Goal: Task Accomplishment & Management: Use online tool/utility

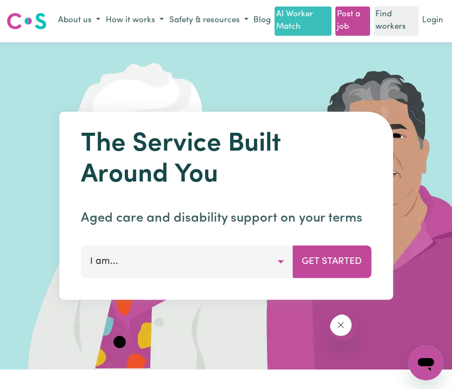
click at [343, 322] on button "Close message from company" at bounding box center [341, 326] width 22 height 22
click at [418, 35] on link "Find workers" at bounding box center [396, 21] width 44 height 29
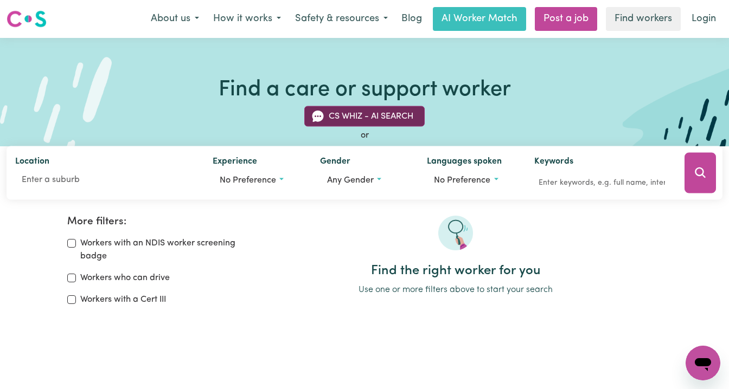
click at [373, 127] on button "CS Whiz - AI Search" at bounding box center [364, 116] width 120 height 21
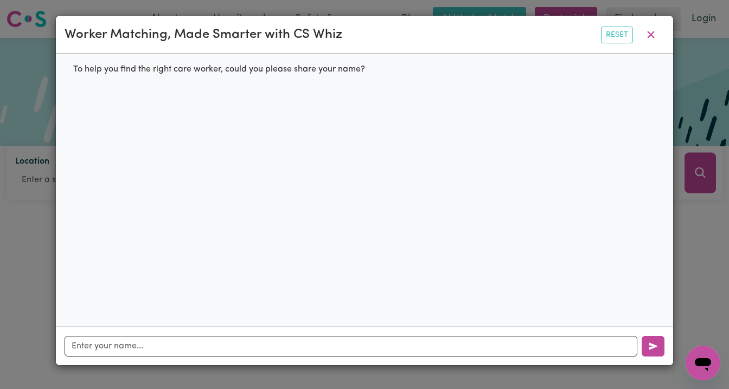
scroll to position [17, 0]
click at [451, 89] on div "Worker Matching, Made Smarter with CS Whiz Reset To help you find the right car…" at bounding box center [364, 194] width 729 height 389
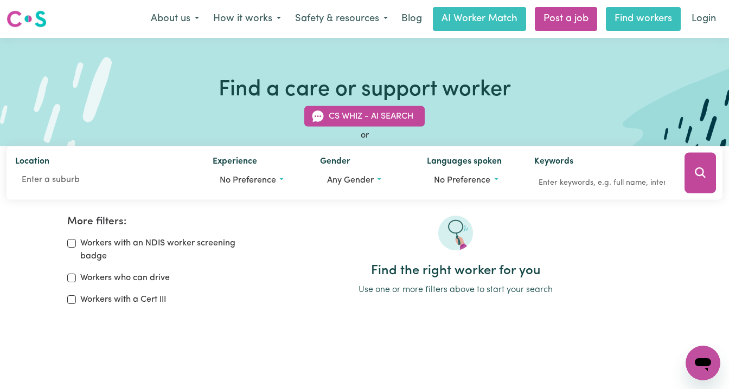
click at [451, 31] on link "Find workers" at bounding box center [643, 19] width 75 height 24
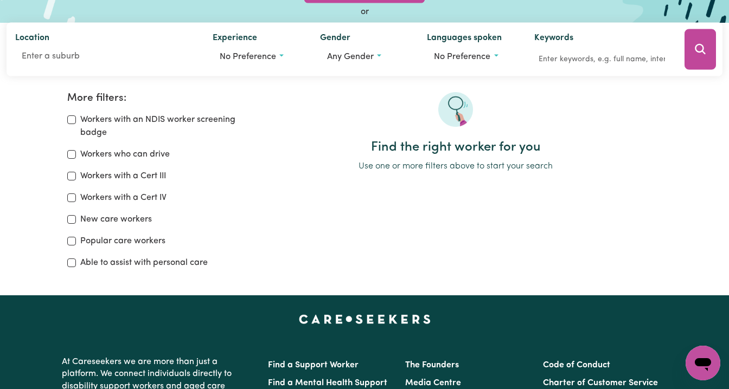
scroll to position [125, 0]
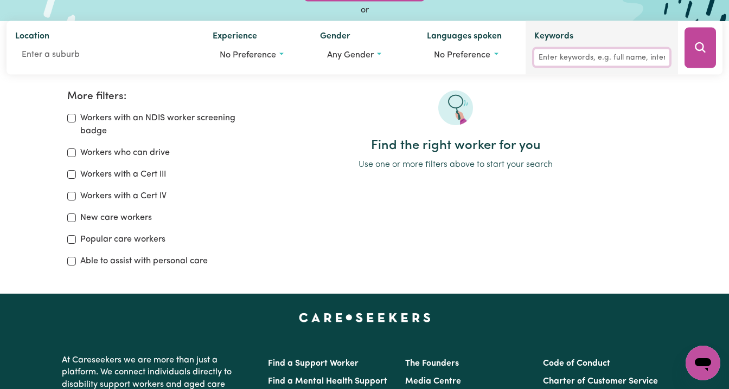
click at [451, 66] on input "Keywords" at bounding box center [601, 57] width 135 height 17
type input "Andressa"
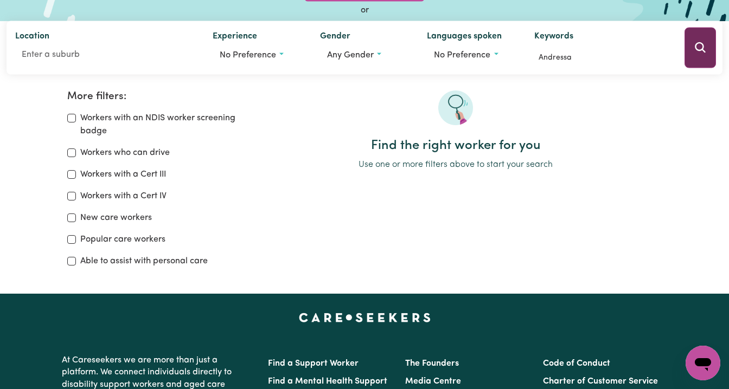
click at [451, 68] on button "Search" at bounding box center [699, 48] width 31 height 41
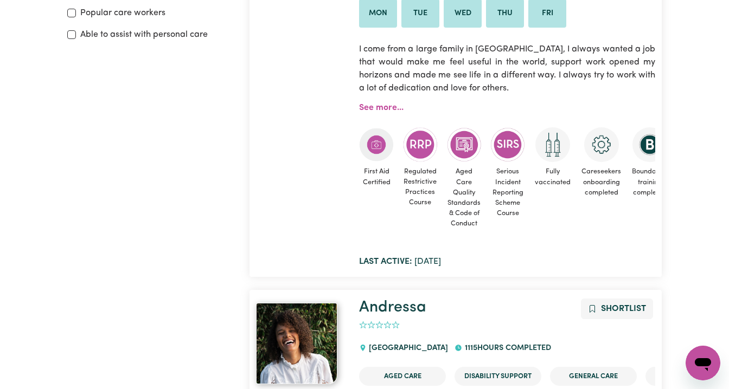
scroll to position [353, 0]
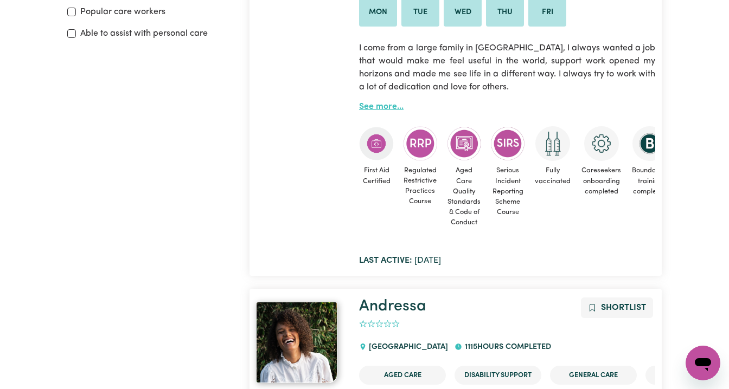
click at [389, 111] on link "See more..." at bounding box center [381, 107] width 44 height 9
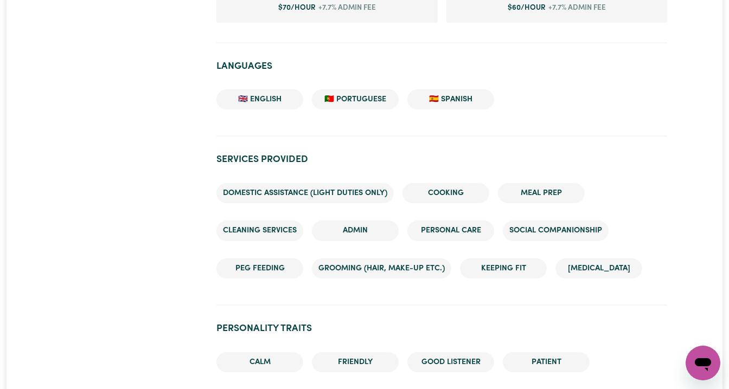
scroll to position [950, 0]
